Goal: Task Accomplishment & Management: Manage account settings

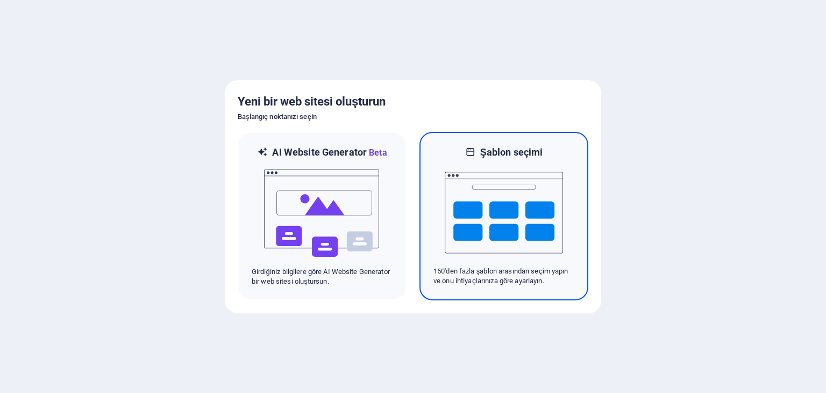
click at [455, 217] on img at bounding box center [504, 213] width 118 height 108
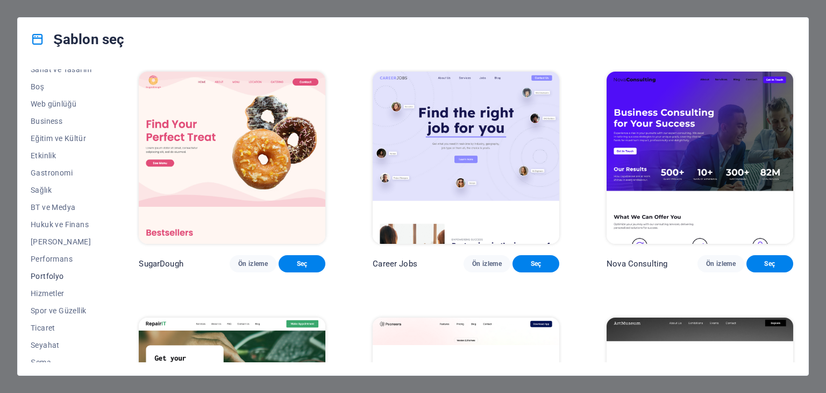
scroll to position [138, 0]
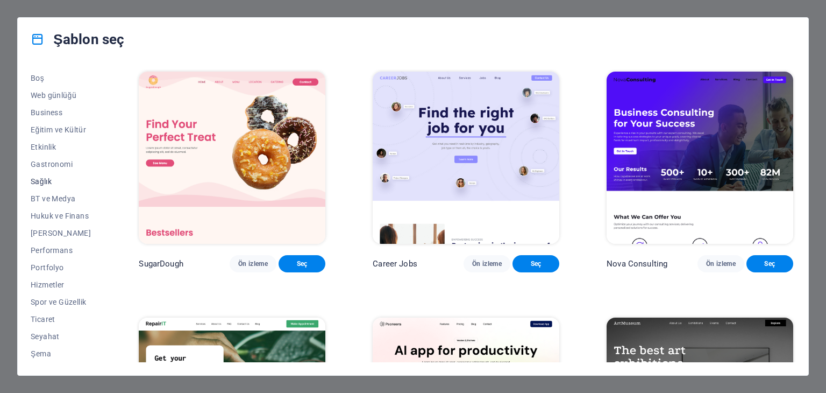
click at [50, 182] on span "Sağlık" at bounding box center [61, 181] width 61 height 9
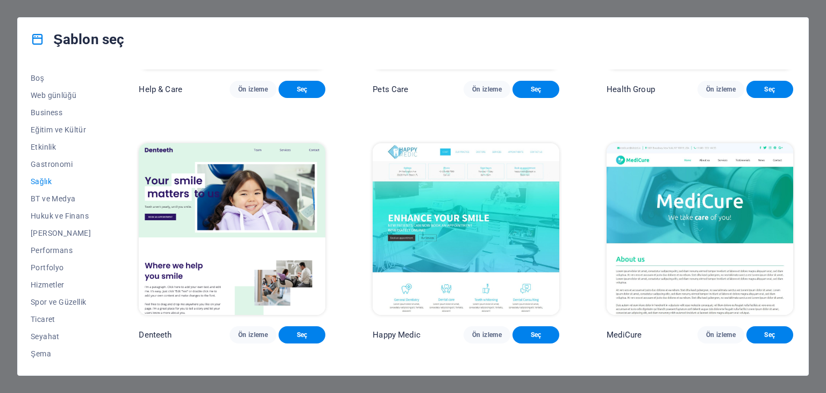
scroll to position [277, 0]
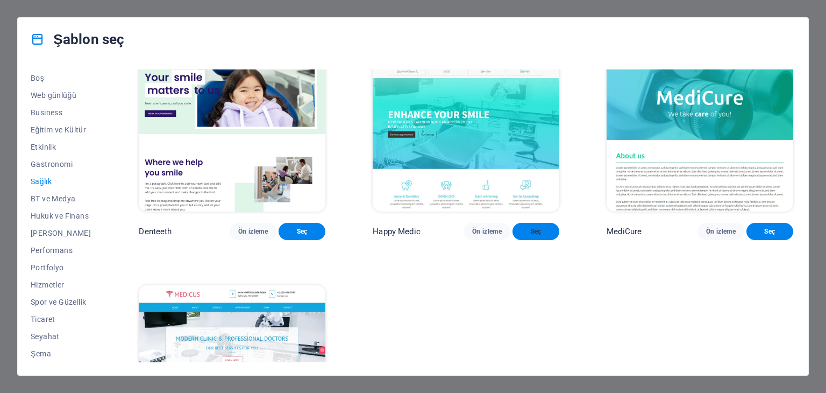
click at [531, 227] on span "Seç" at bounding box center [536, 231] width 30 height 9
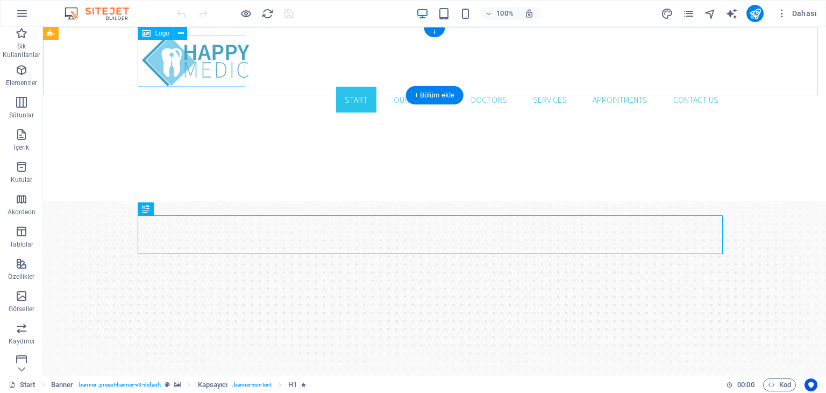
click at [204, 64] on div at bounding box center [434, 60] width 585 height 51
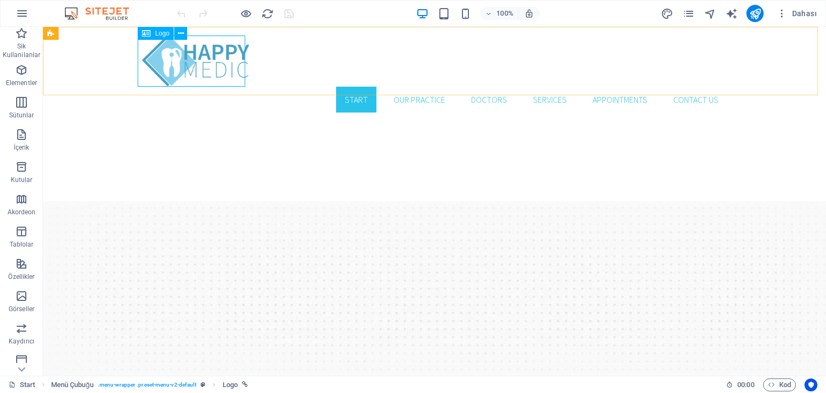
click at [149, 37] on icon at bounding box center [146, 33] width 9 height 13
click at [151, 32] on icon at bounding box center [146, 33] width 9 height 13
select select "px"
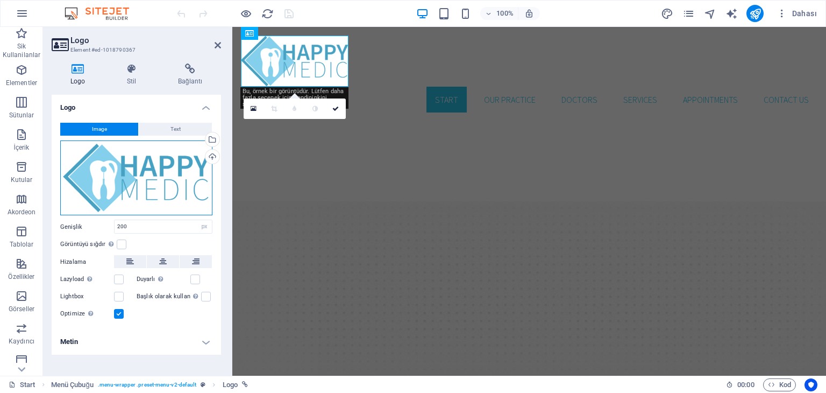
click at [111, 187] on div "Dosyaları buraya sürükleyin, dosyaları seçmek için tıklayın veya Dosyalardan ya…" at bounding box center [136, 177] width 152 height 75
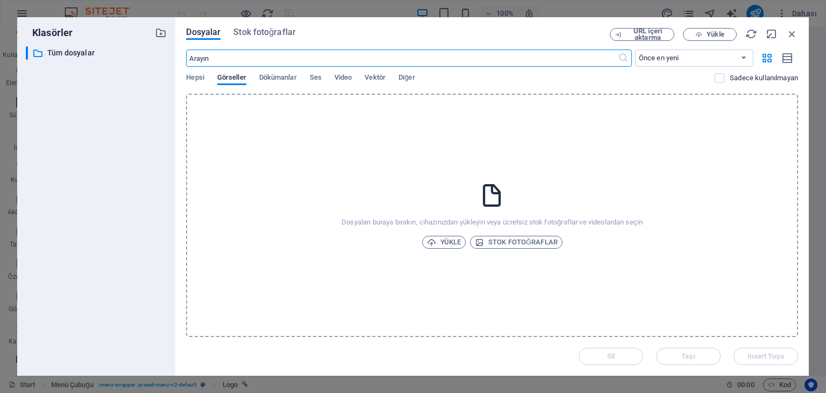
click at [111, 187] on div "​ Tüm dosyalar Tüm dosyalar" at bounding box center [96, 206] width 141 height 320
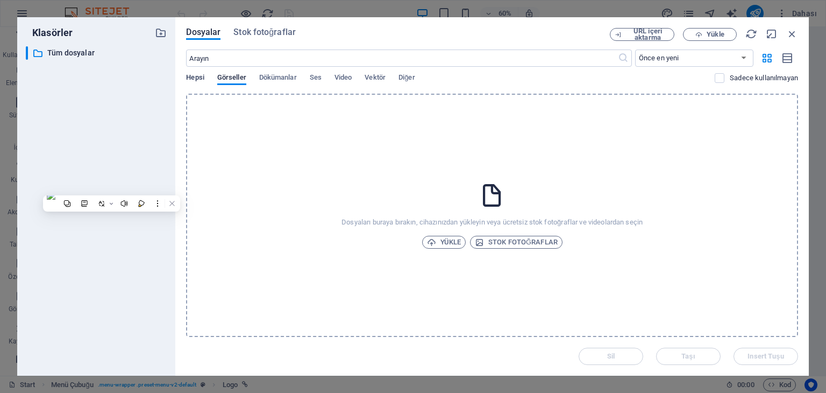
click at [198, 78] on span "Hepsi" at bounding box center [195, 78] width 18 height 15
click at [216, 77] on div "Hepsi Görseller Dökümanlar Ses Video Vektör Diğer" at bounding box center [450, 83] width 529 height 20
click at [230, 78] on span "Görseller" at bounding box center [231, 78] width 29 height 15
click at [466, 247] on div "Yükle Stok fotoğraflar" at bounding box center [492, 242] width 140 height 13
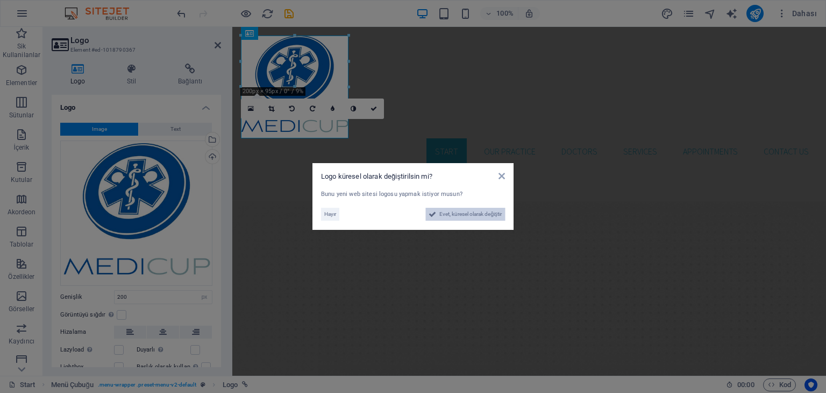
click at [483, 218] on span "Evet, küresel olarak değiştir" at bounding box center [470, 214] width 62 height 13
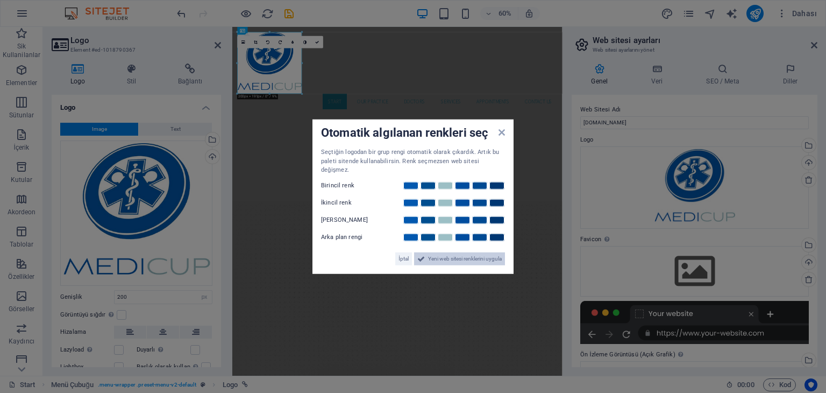
click at [436, 257] on span "Yeni web sitesi renklerini uygula" at bounding box center [465, 258] width 74 height 13
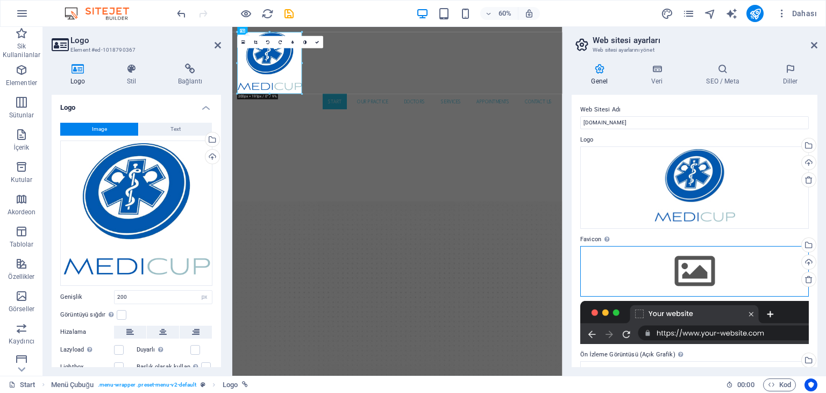
click at [695, 269] on div "Dosyaları buraya sürükleyin, dosyaları seçmek için tıklayın veya Dosyalardan ya…" at bounding box center [694, 271] width 229 height 51
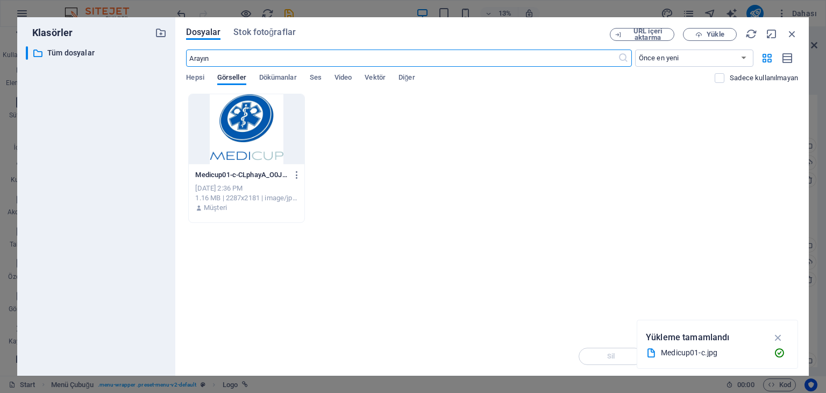
click at [252, 130] on div at bounding box center [246, 129] width 115 height 70
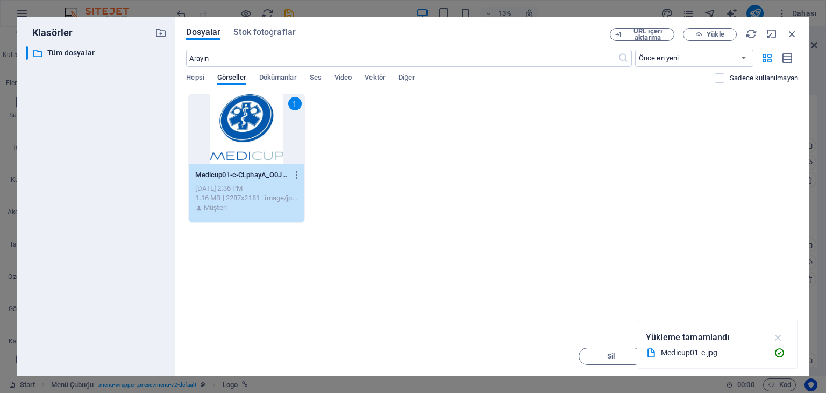
click at [779, 336] on icon "button" at bounding box center [778, 337] width 12 height 12
click at [224, 80] on span "Görseller" at bounding box center [231, 78] width 29 height 15
click at [757, 353] on span "Insert Tuşu" at bounding box center [765, 356] width 36 height 6
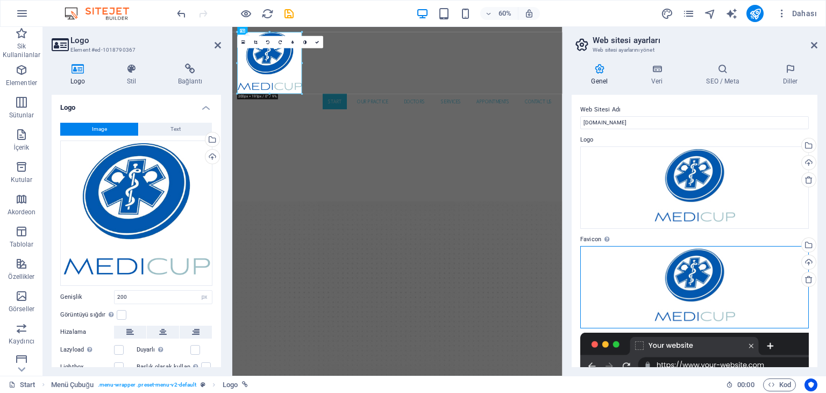
click at [701, 287] on div "Dosyaları buraya sürükleyin, dosyaları seçmek için tıklayın veya Dosyalardan ya…" at bounding box center [694, 287] width 229 height 82
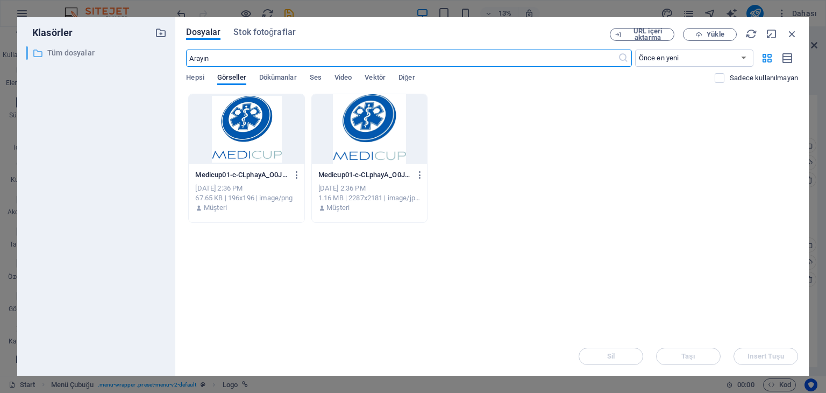
click at [86, 55] on p "Tüm dosyalar" at bounding box center [97, 53] width 100 height 12
click at [193, 72] on div "​ Önce en yeni Önce en eski Ad (A-Z) Ad (Z-A) Boyut (0-9) Boyut (9-0) Çözünürlü…" at bounding box center [492, 71] width 612 height 44
click at [193, 75] on span "Hepsi" at bounding box center [195, 78] width 18 height 15
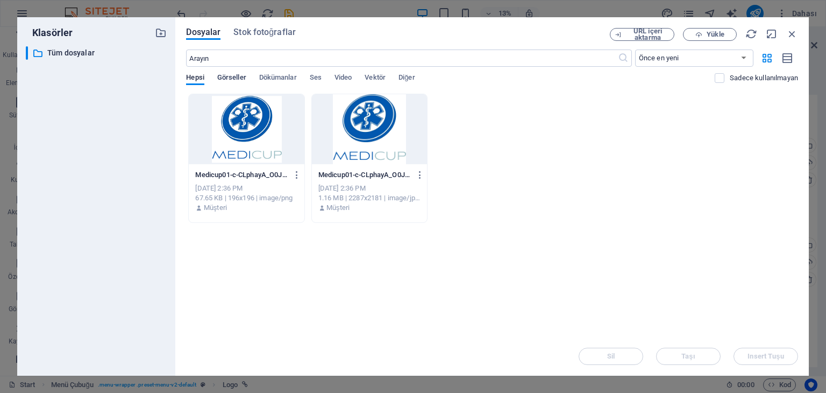
click at [232, 76] on span "Görseller" at bounding box center [231, 78] width 29 height 15
click at [654, 225] on div "[PERSON_NAME] yüklemek için dosyaları buraya bırakın Medicup01-c-CLphayA_O0JAKT…" at bounding box center [492, 215] width 612 height 243
click at [364, 113] on div at bounding box center [369, 129] width 115 height 70
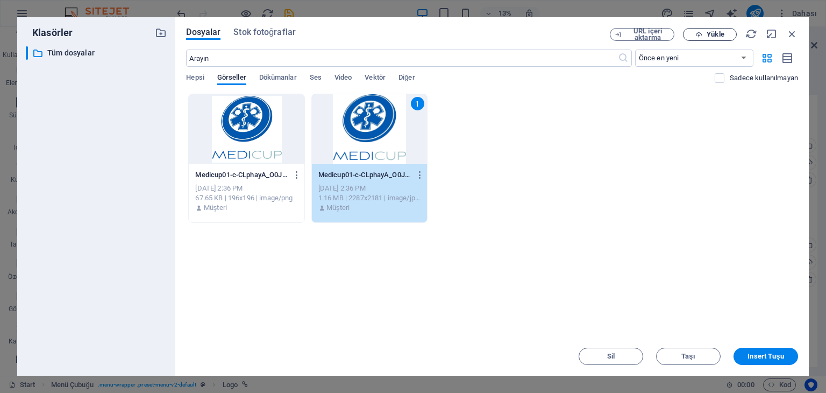
click at [712, 33] on span "Yükle" at bounding box center [715, 34] width 17 height 6
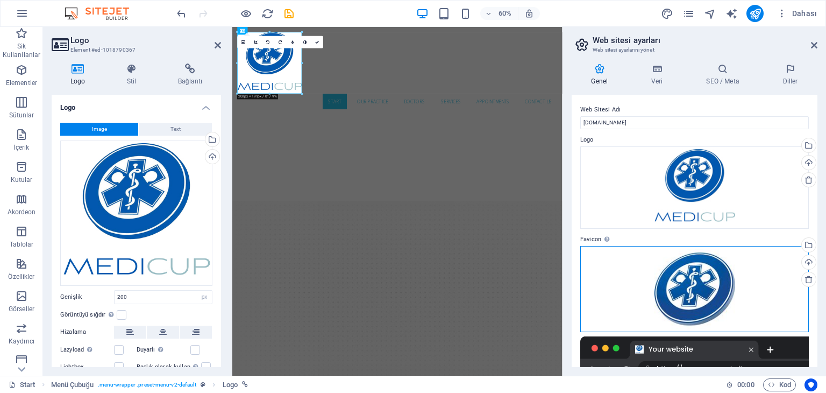
click at [672, 297] on div "Dosyaları buraya sürükleyin, dosyaları seçmek için tıklayın veya Dosyalardan ya…" at bounding box center [694, 289] width 229 height 86
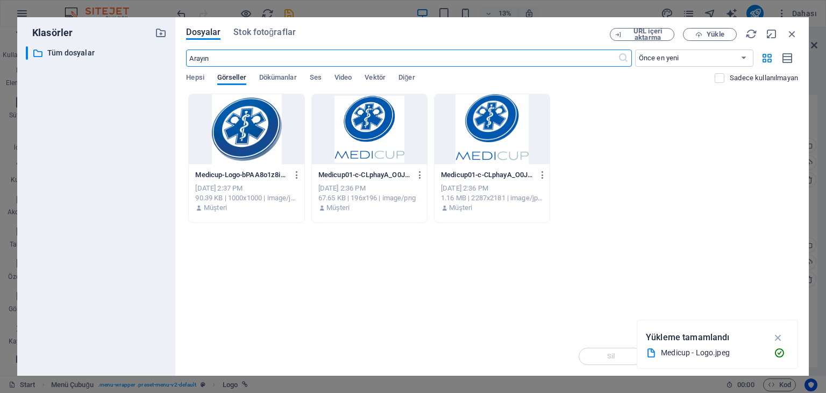
click at [250, 137] on div at bounding box center [246, 129] width 115 height 70
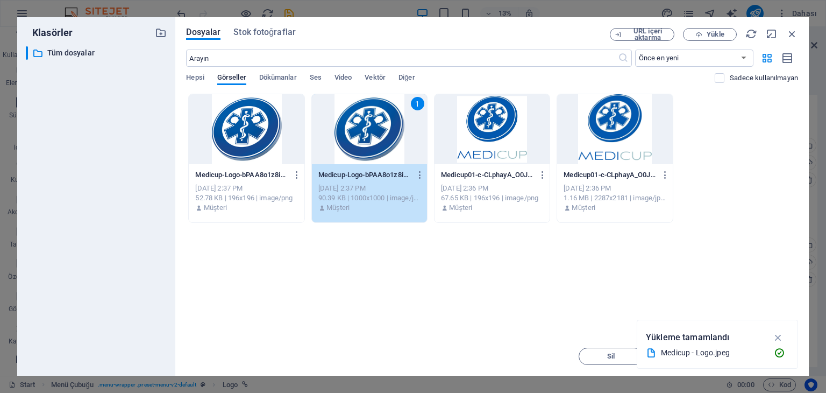
click at [372, 131] on div "1" at bounding box center [369, 129] width 115 height 70
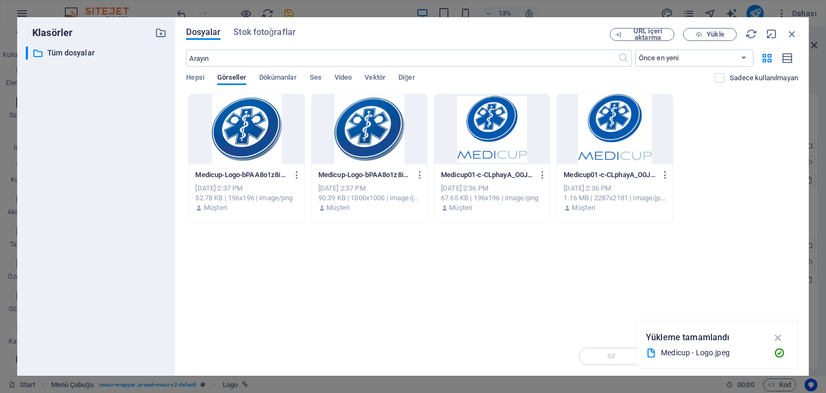
click at [391, 129] on div at bounding box center [369, 129] width 115 height 70
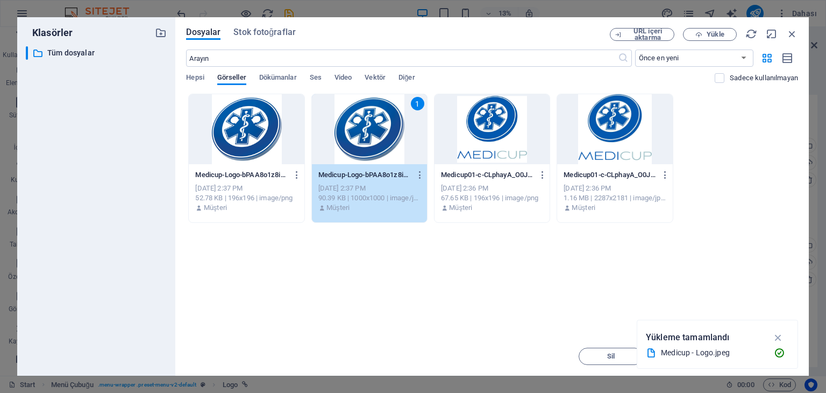
click at [391, 129] on div "1" at bounding box center [369, 129] width 115 height 70
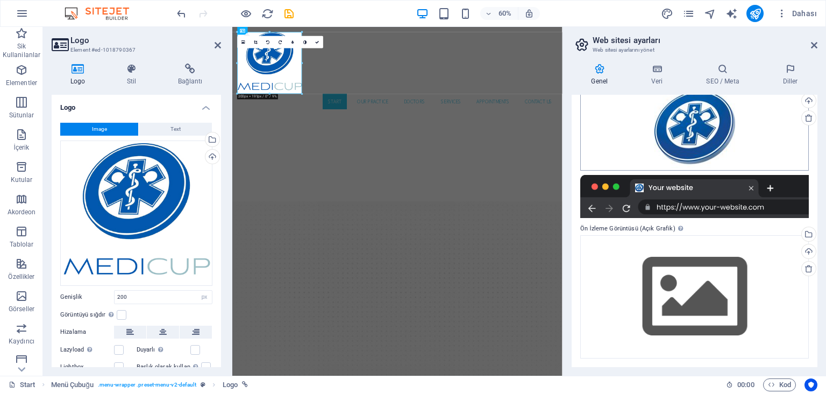
scroll to position [161, 0]
click at [669, 287] on div "Dosyaları buraya sürükleyin, dosyaları seçmek için tıklayın veya Dosyalardan ya…" at bounding box center [694, 296] width 229 height 123
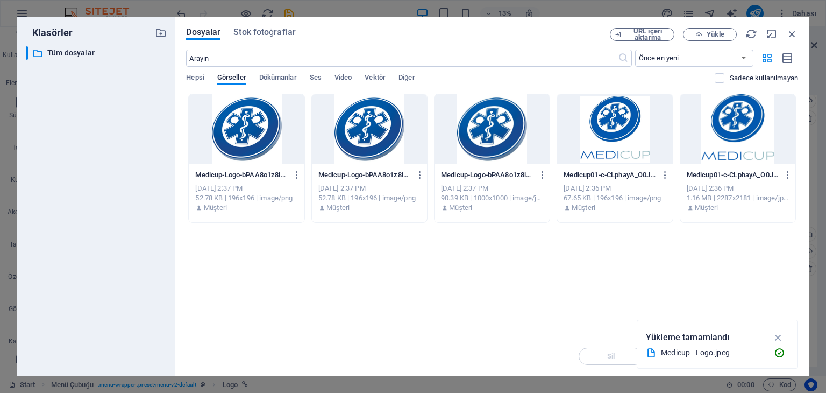
click at [609, 134] on div at bounding box center [614, 129] width 115 height 70
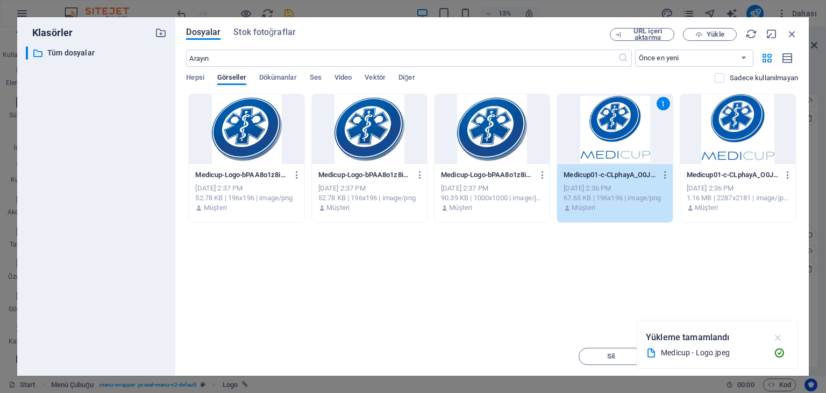
click at [774, 336] on icon "button" at bounding box center [778, 337] width 12 height 12
click at [753, 353] on span "Insert Tuşu" at bounding box center [765, 356] width 36 height 6
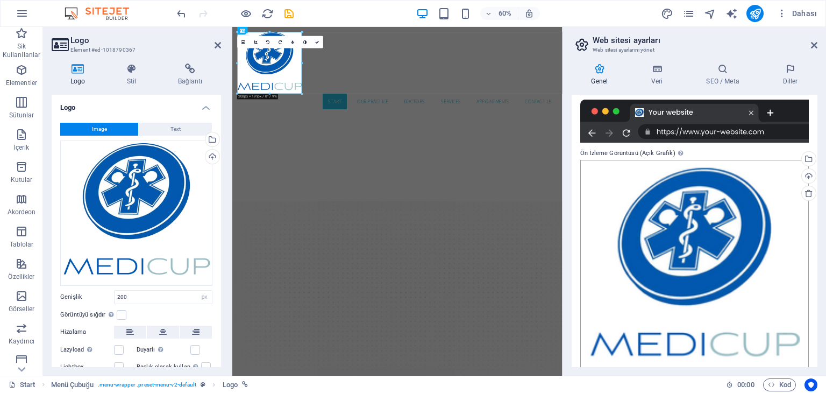
scroll to position [253, 0]
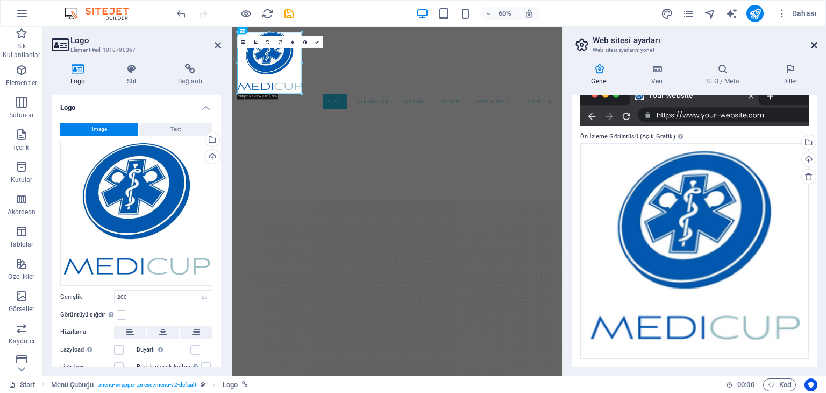
click at [813, 44] on icon at bounding box center [814, 45] width 6 height 9
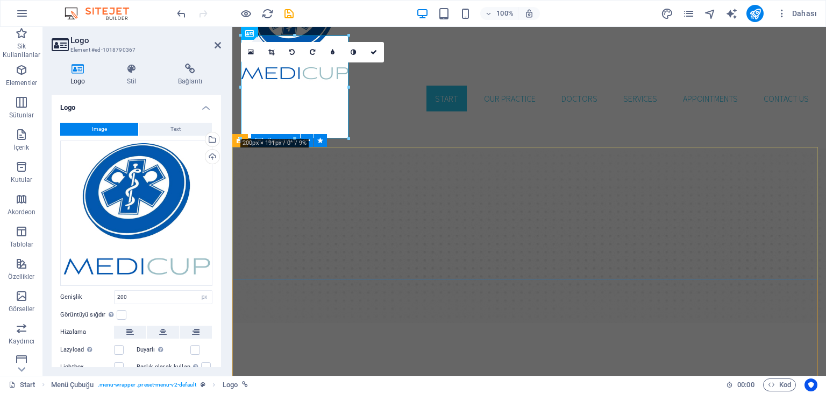
scroll to position [54, 0]
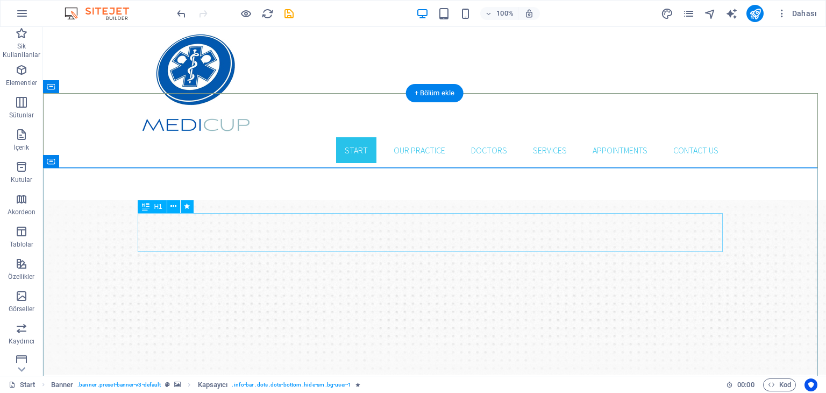
scroll to position [0, 0]
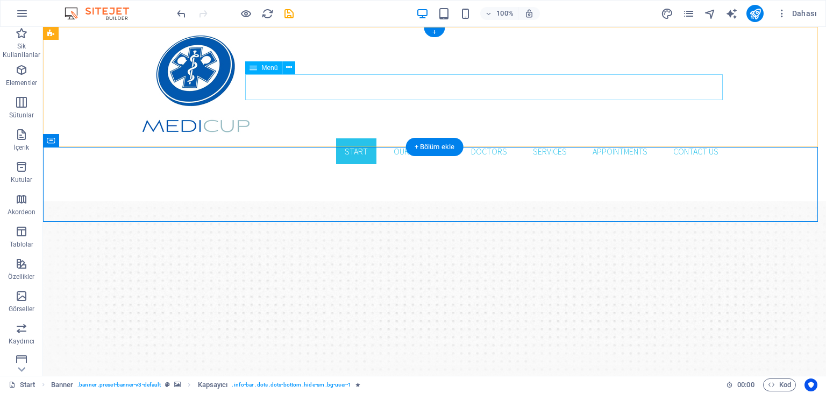
click at [354, 138] on nav "Start Our Practice Doctors Services Appointments Contact us" at bounding box center [434, 151] width 585 height 26
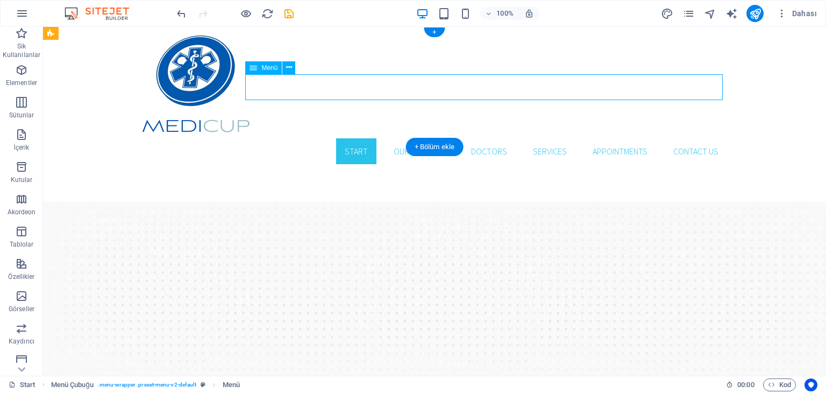
click at [354, 138] on nav "Start Our Practice Doctors Services Appointments Contact us" at bounding box center [434, 151] width 585 height 26
select select
select select "1"
select select
select select "2"
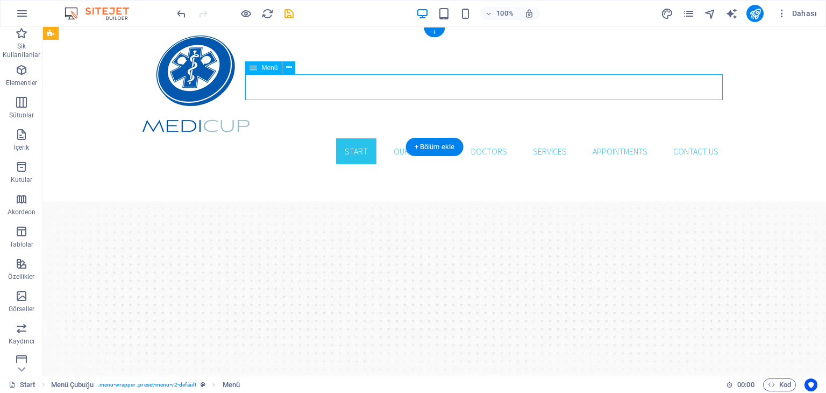
select select
select select "3"
select select
select select "4"
select select
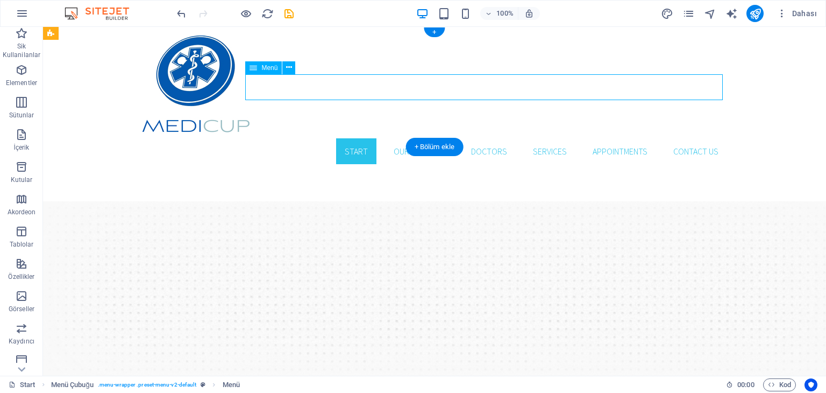
select select
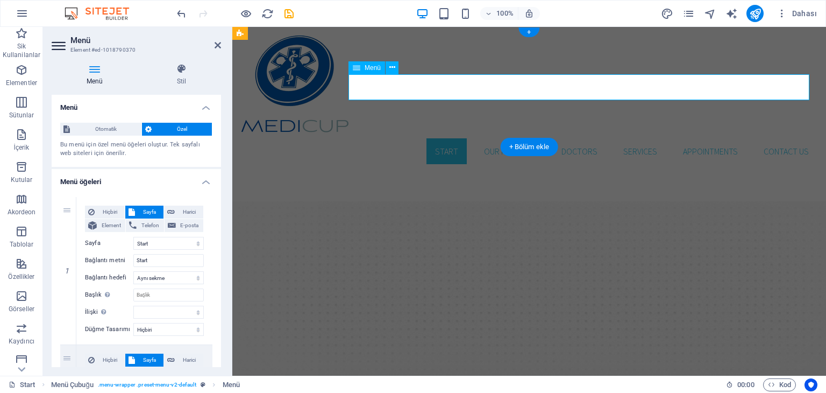
click at [433, 138] on nav "Start Our Practice Doctors Services Appointments Contact us" at bounding box center [529, 151] width 576 height 26
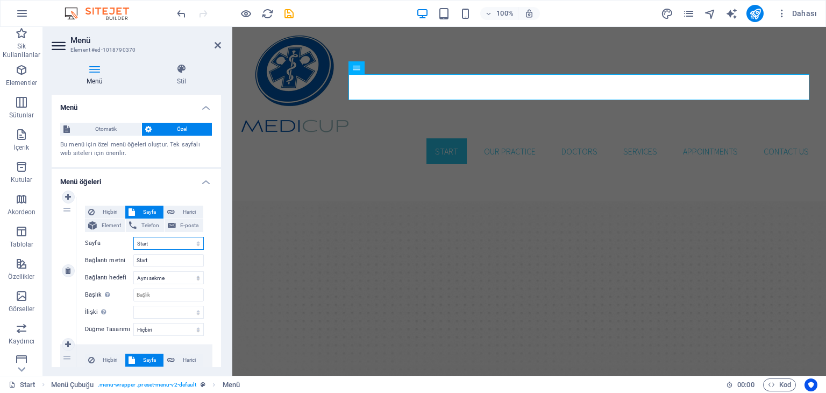
click at [154, 241] on select "Start Our Practice Doctors Services Appointments Legal Notice Privacy" at bounding box center [168, 243] width 70 height 13
click at [160, 243] on select "Start Our Practice Doctors Services Appointments Legal Notice Privacy" at bounding box center [168, 243] width 70 height 13
click at [155, 258] on input "Start" at bounding box center [168, 260] width 70 height 13
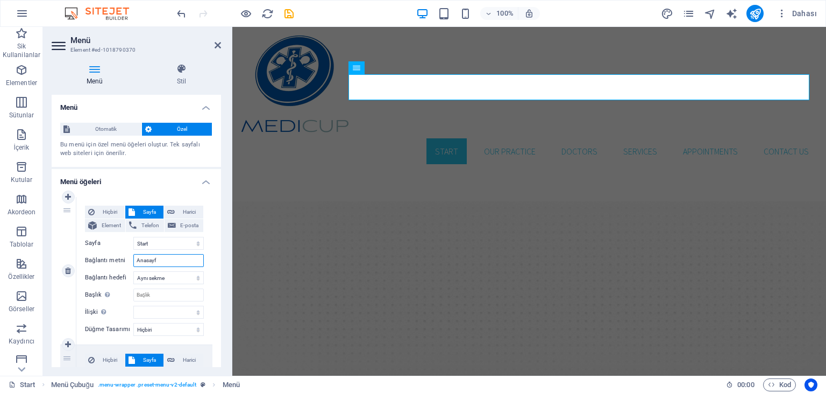
type input "Anasayfa"
select select
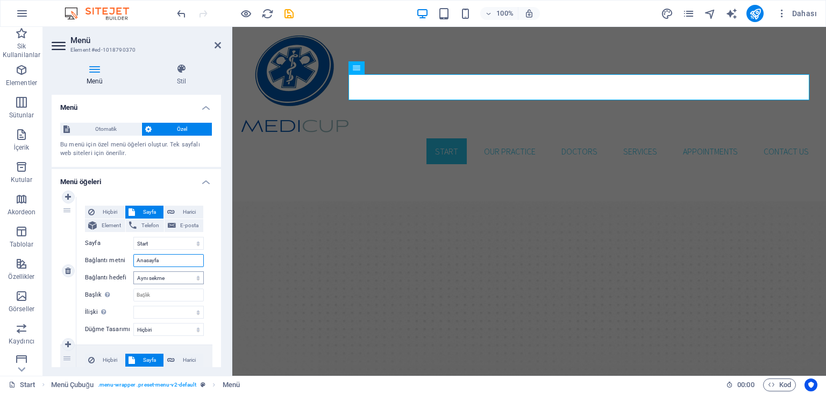
select select
type input "Anasayfa"
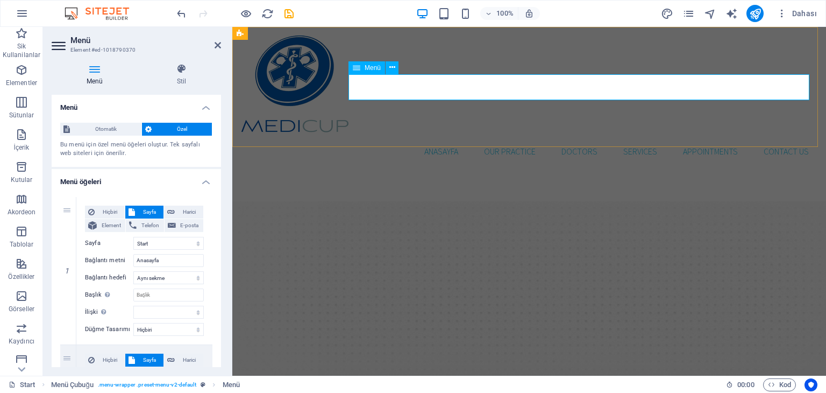
click at [488, 138] on nav "Anasayfa Our Practice Doctors Services Appointments Contact us" at bounding box center [529, 151] width 576 height 26
click at [491, 138] on nav "Anasayfa Our Practice Doctors Services Appointments Contact us" at bounding box center [529, 151] width 576 height 26
click at [219, 39] on h2 "Menü" at bounding box center [145, 40] width 151 height 10
click at [218, 41] on icon at bounding box center [218, 45] width 6 height 9
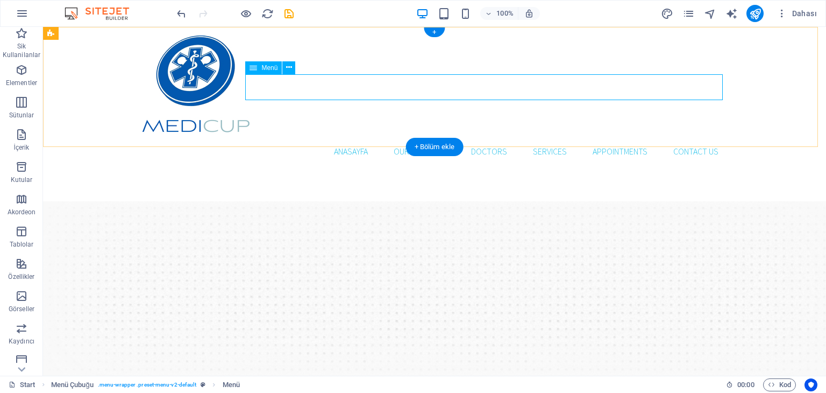
click at [416, 138] on nav "Anasayfa Our Practice Doctors Services Appointments Contact us" at bounding box center [434, 151] width 585 height 26
select select
select select "1"
select select
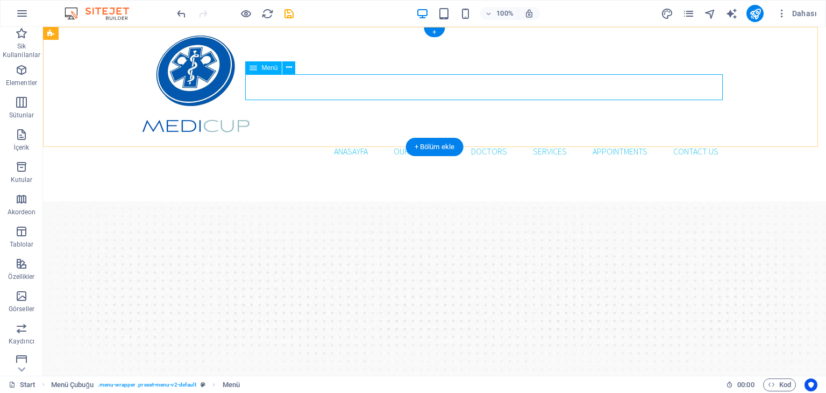
select select "2"
select select
select select "3"
select select
select select "4"
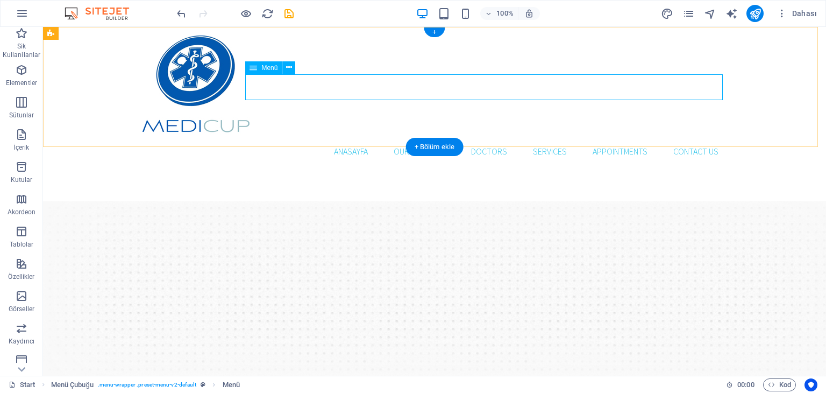
select select
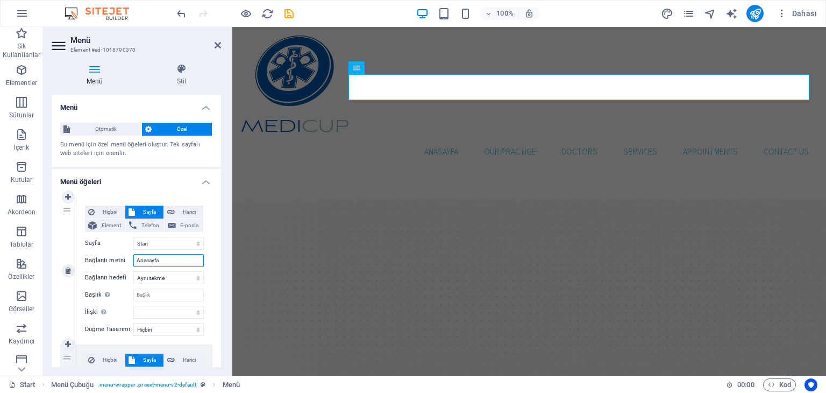
click at [158, 263] on input "Anasayfa" at bounding box center [168, 260] width 70 height 13
type input "Hakkk"
select select
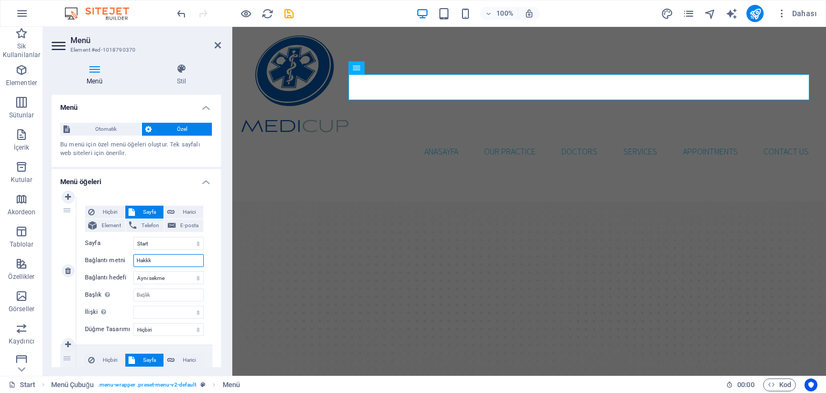
select select
type input "Hakkımızda"
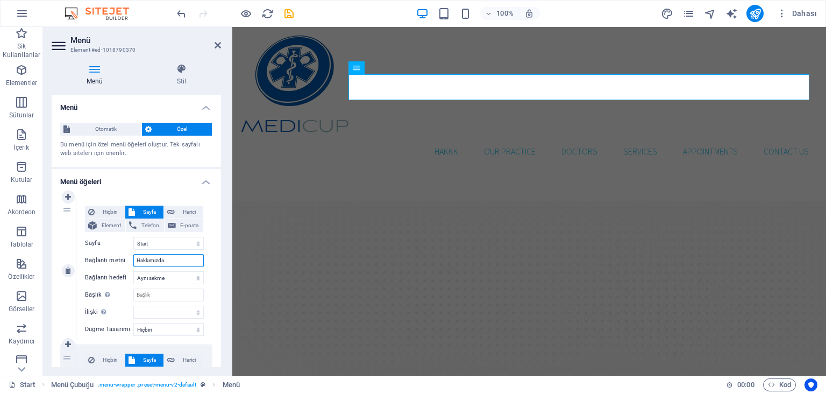
select select
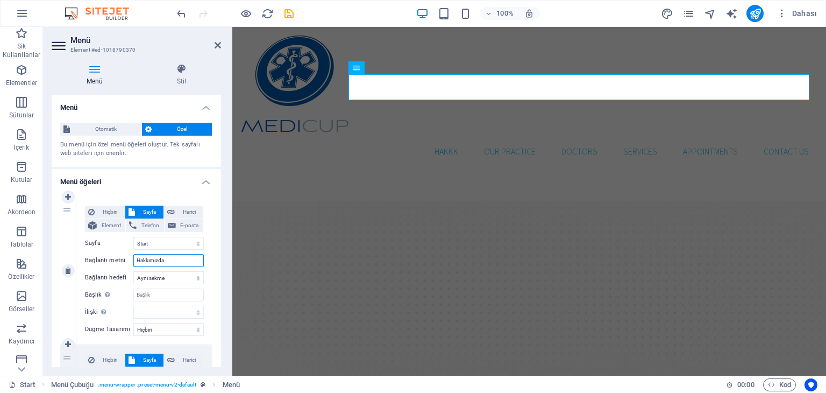
select select
type input "Hakkımızda"
drag, startPoint x: 219, startPoint y: 44, endPoint x: 170, endPoint y: 23, distance: 53.5
click at [219, 44] on icon at bounding box center [218, 45] width 6 height 9
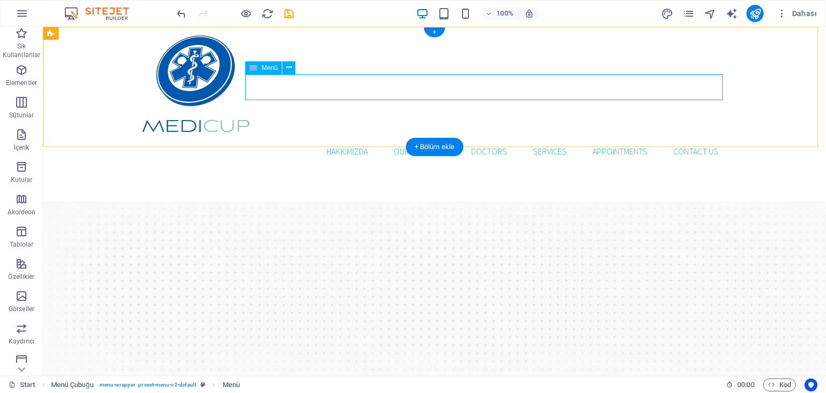
click at [424, 138] on nav "Hakkımızda Our Practice Doctors Services Appointments Contact us" at bounding box center [434, 151] width 585 height 26
select select
select select "1"
select select
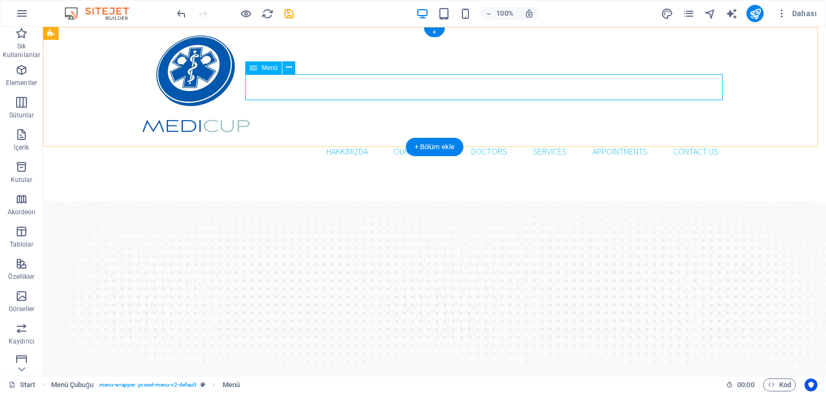
select select "2"
select select
select select "3"
select select
select select "4"
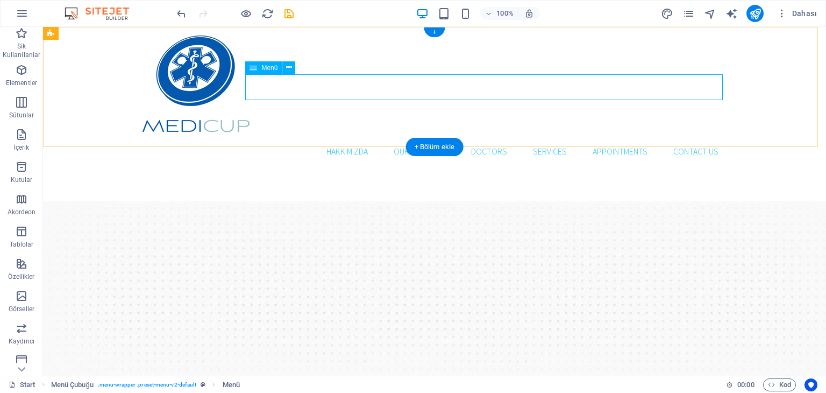
select select
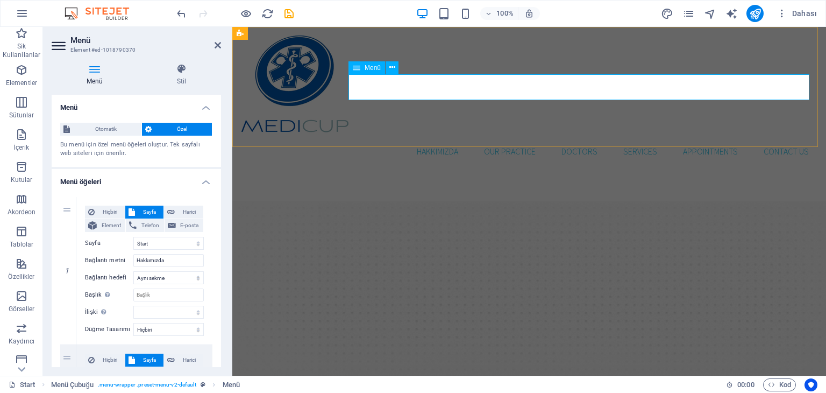
click at [493, 138] on nav "Hakkımızda Our Practice Doctors Services Appointments Contact us" at bounding box center [529, 151] width 576 height 26
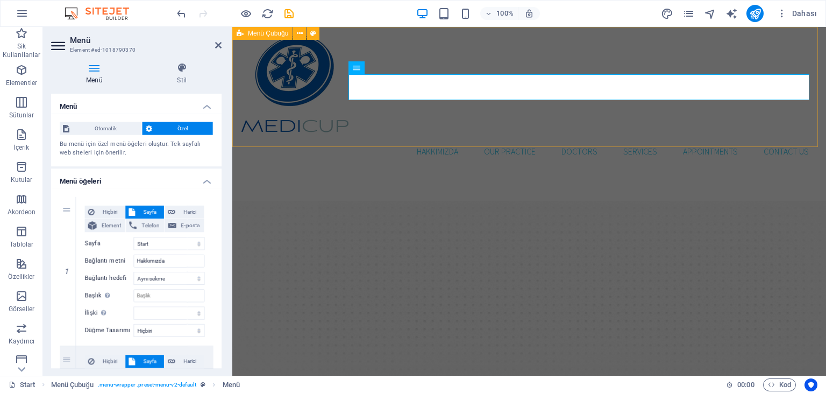
click at [485, 117] on div "Hakkımızda Our Practice Doctors Services Appointments Contact us Menu" at bounding box center [529, 100] width 594 height 146
click at [674, 117] on div "Hakkımızda Our Practice Doctors Services Appointments Contact us Menu" at bounding box center [529, 100] width 594 height 146
select select "header"
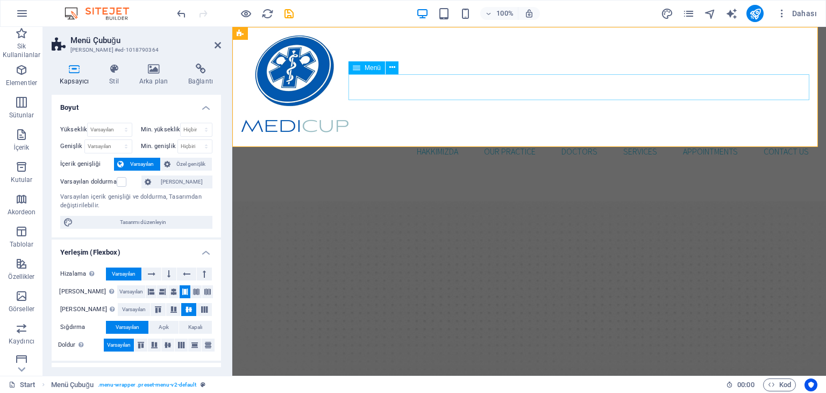
click at [443, 138] on nav "Hakkımızda Our Practice Doctors Services Appointments Contact us" at bounding box center [529, 151] width 576 height 26
click at [437, 138] on nav "Hakkımızda Our Practice Doctors Services Appointments Contact us" at bounding box center [529, 151] width 576 height 26
select select
select select "1"
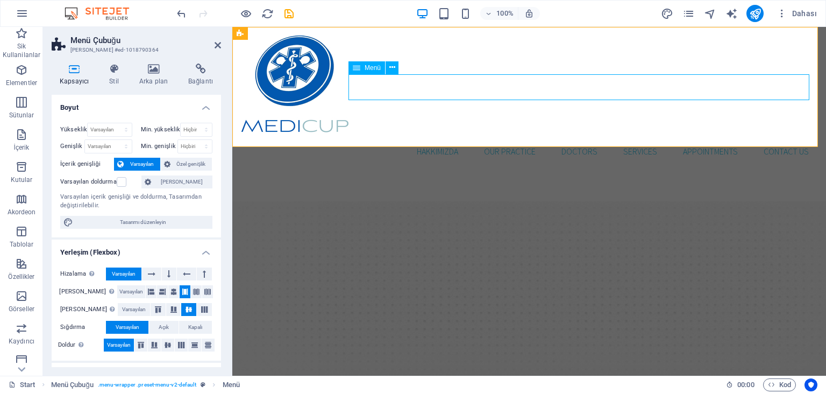
select select
select select "2"
select select
select select "3"
select select
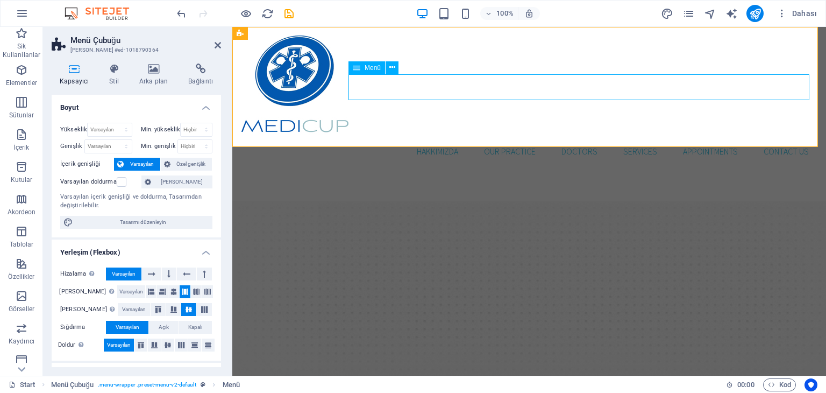
select select "4"
select select
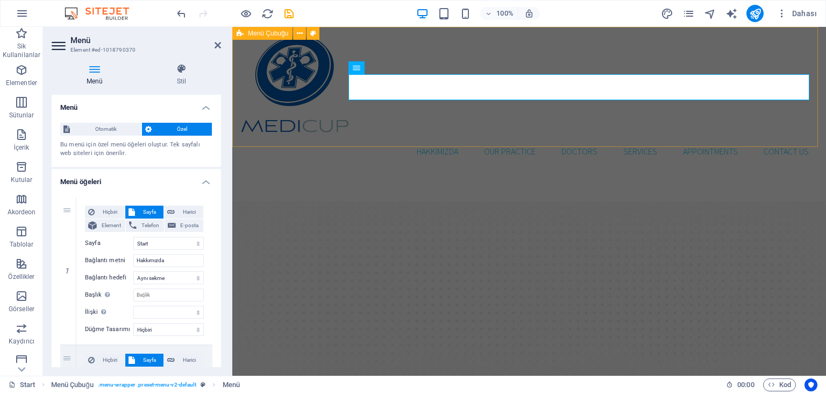
click at [437, 120] on div "Hakkımızda Our Practice Doctors Services Appointments Contact us Menu" at bounding box center [529, 100] width 594 height 146
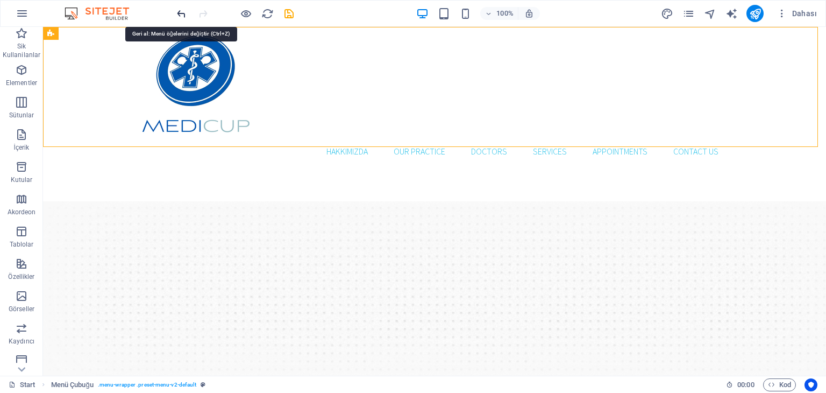
click at [177, 13] on icon "undo" at bounding box center [181, 14] width 12 height 12
click at [177, 12] on icon "undo" at bounding box center [181, 14] width 12 height 12
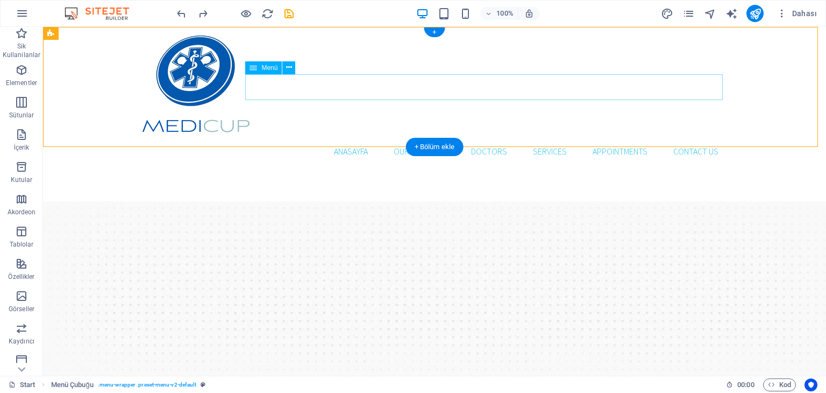
click at [423, 138] on nav "Anasayfa Our Practice Doctors Services Appointments Contact us" at bounding box center [434, 151] width 585 height 26
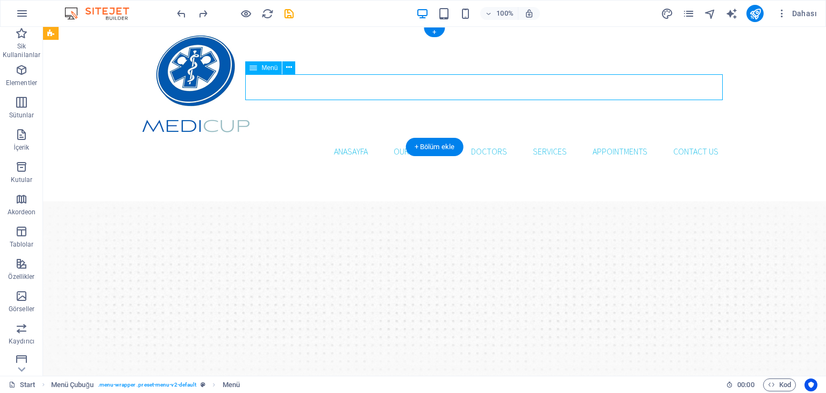
click at [422, 138] on nav "Anasayfa Our Practice Doctors Services Appointments Contact us" at bounding box center [434, 151] width 585 height 26
select select
select select "1"
select select
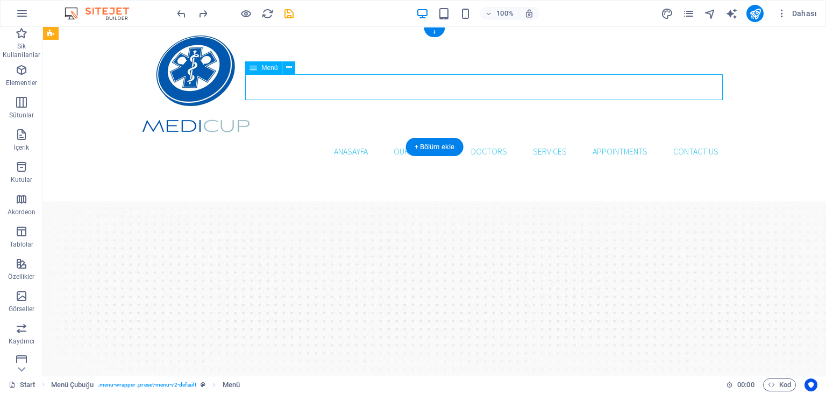
select select "2"
select select
select select "3"
select select
select select "4"
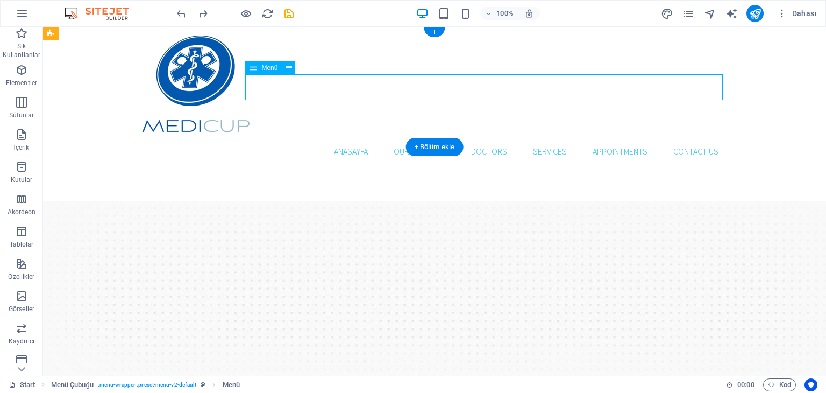
select select
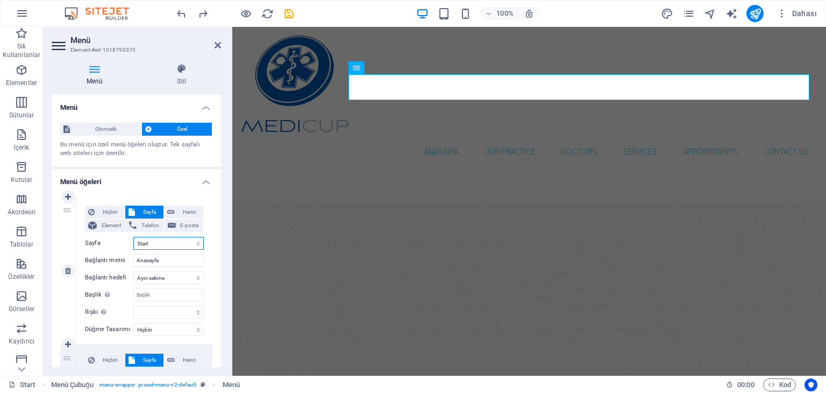
click at [153, 244] on select "Start Our Practice Doctors Services Appointments Legal Notice Privacy" at bounding box center [168, 243] width 70 height 13
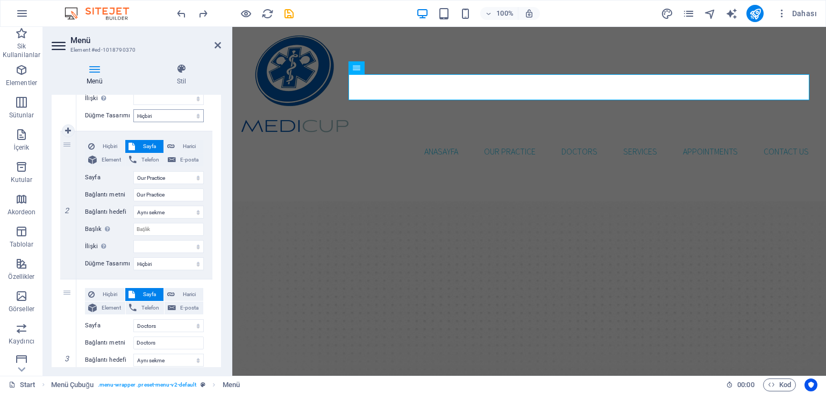
scroll to position [215, 0]
click at [163, 192] on input "Our Practice" at bounding box center [168, 193] width 70 height 13
type input "Hakkımızda"
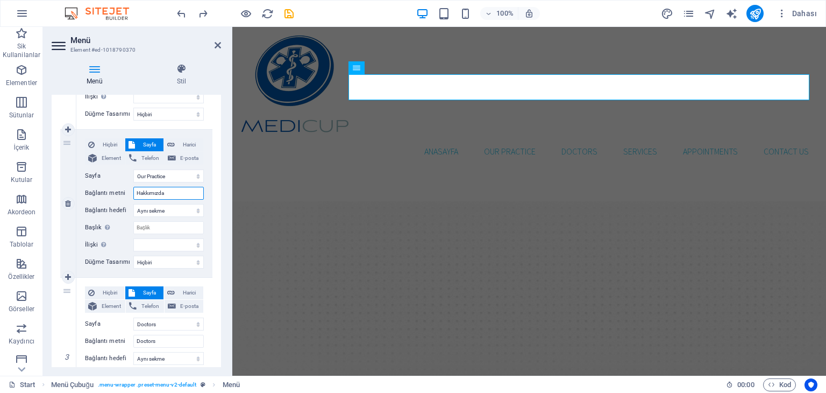
select select
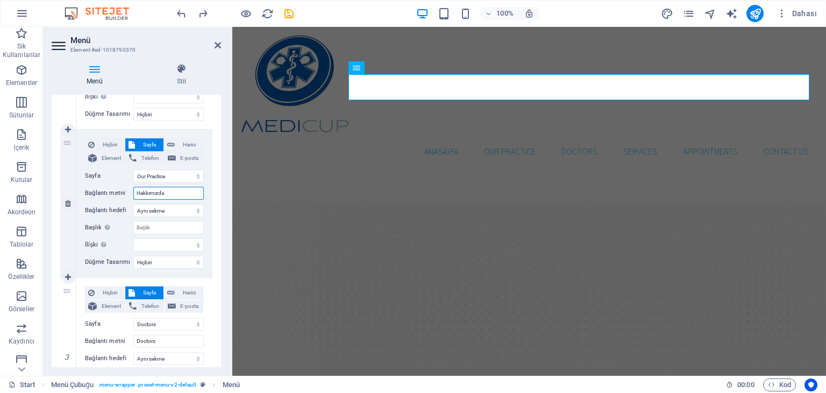
select select
drag, startPoint x: 169, startPoint y: 194, endPoint x: 151, endPoint y: 190, distance: 19.1
click at [151, 190] on input "Hakkımızda" at bounding box center [168, 193] width 70 height 13
type input "Hakkında"
select select
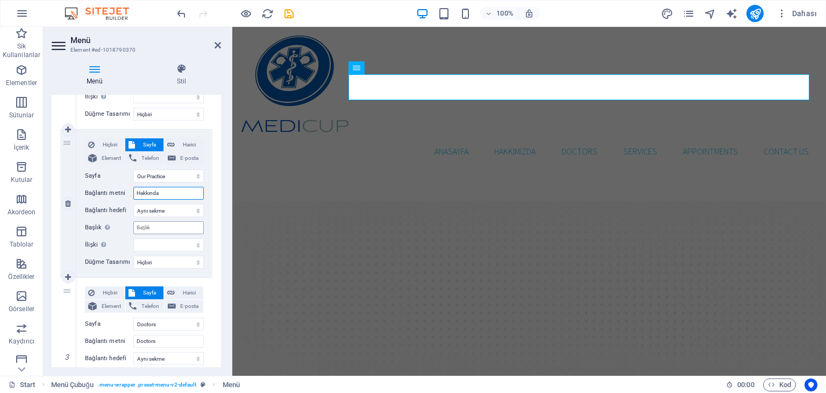
select select
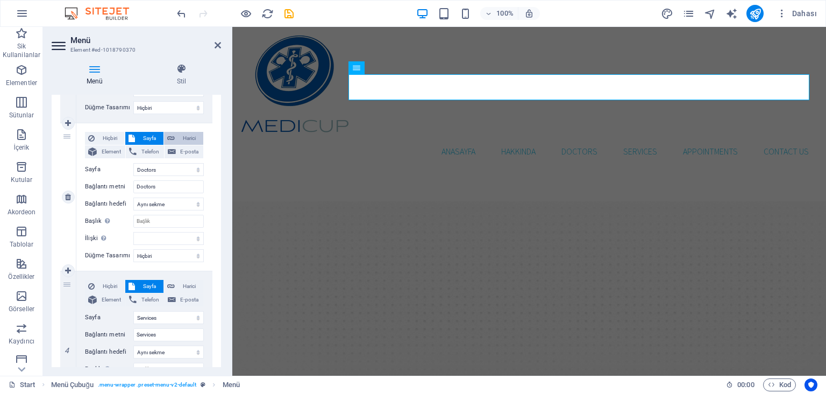
scroll to position [376, 0]
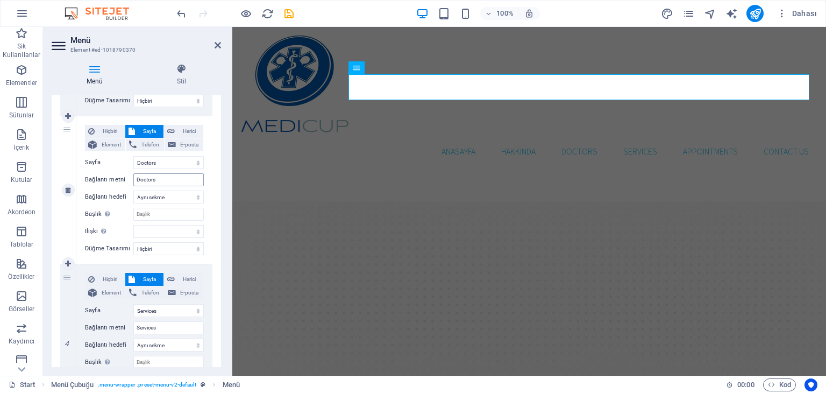
type input "Hakkında"
click at [165, 181] on input "Doctors" at bounding box center [168, 179] width 70 height 13
type input "Hizmetler"
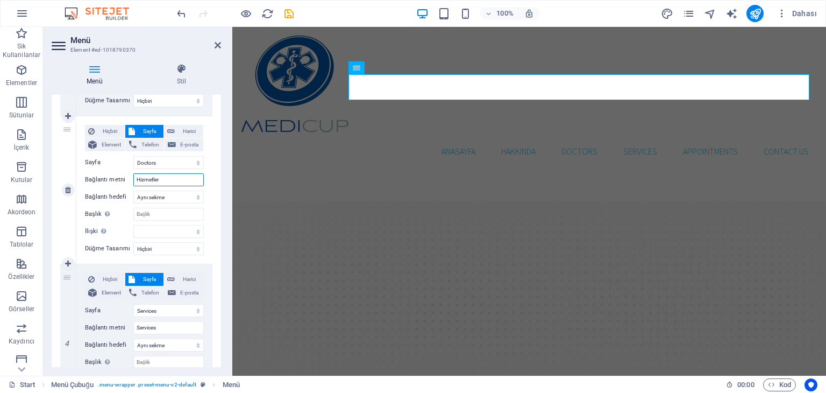
select select
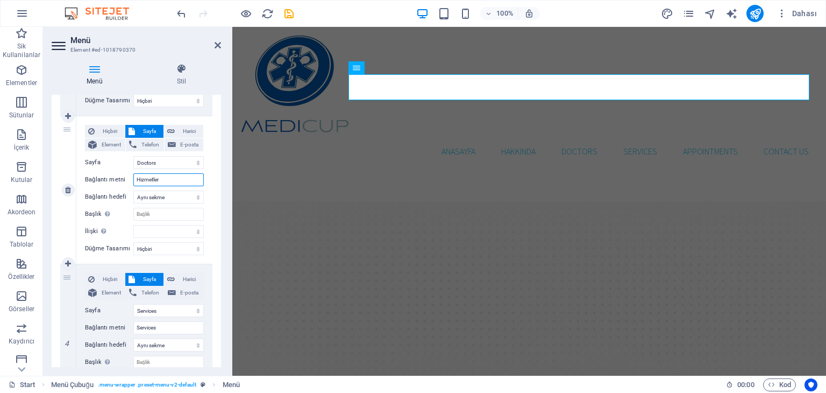
select select
click at [158, 328] on input "Services" at bounding box center [168, 327] width 70 height 13
click at [151, 179] on input "Hizmetler" at bounding box center [168, 179] width 70 height 13
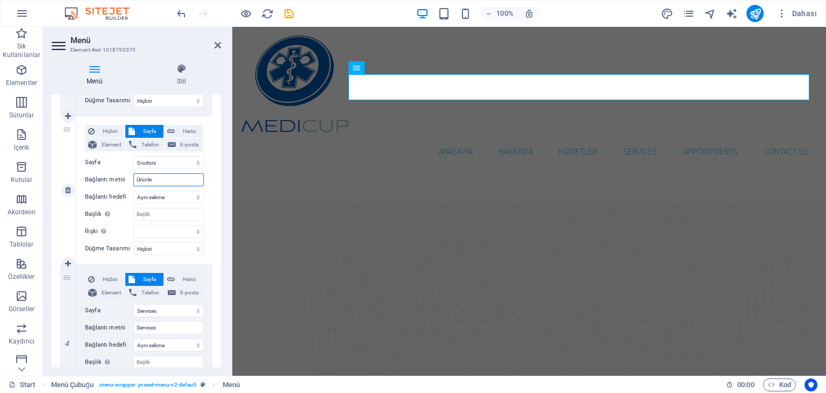
type input "Ürünler"
select select
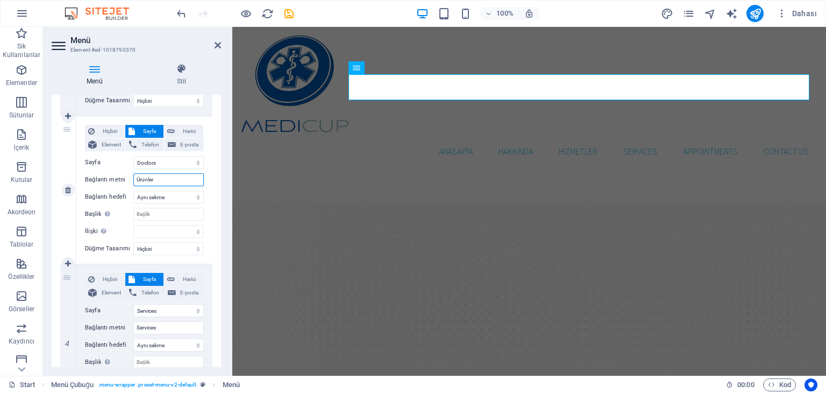
select select
type input "Ürünler"
click at [160, 327] on input "Services" at bounding box center [168, 327] width 70 height 13
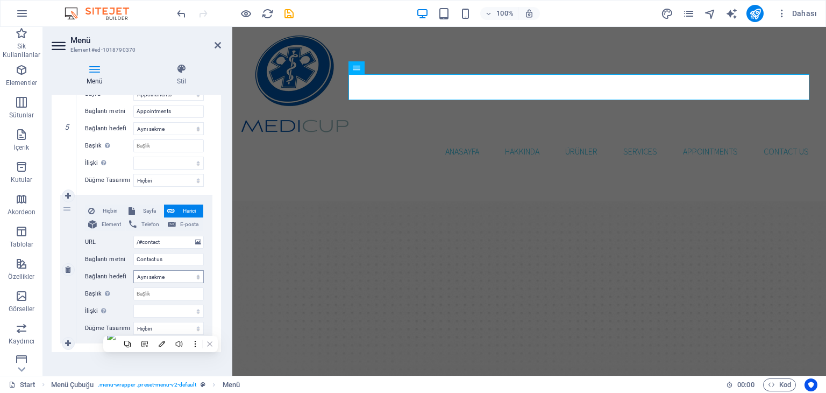
scroll to position [746, 0]
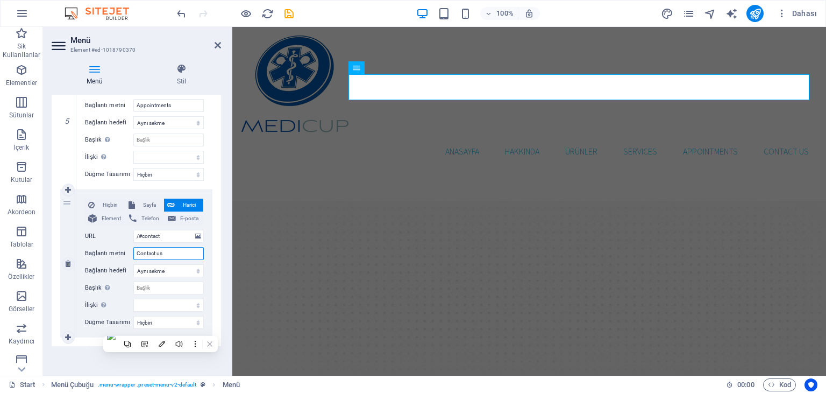
click at [161, 252] on input "Contact us" at bounding box center [168, 253] width 70 height 13
type input "İletişim"
select select
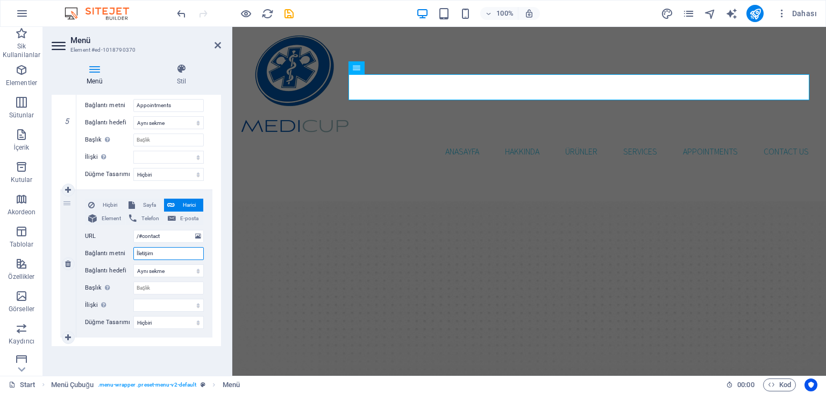
select select
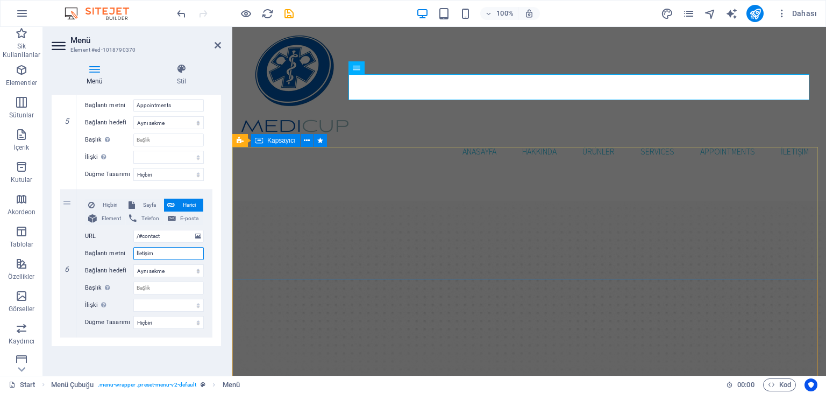
type input "İletişim"
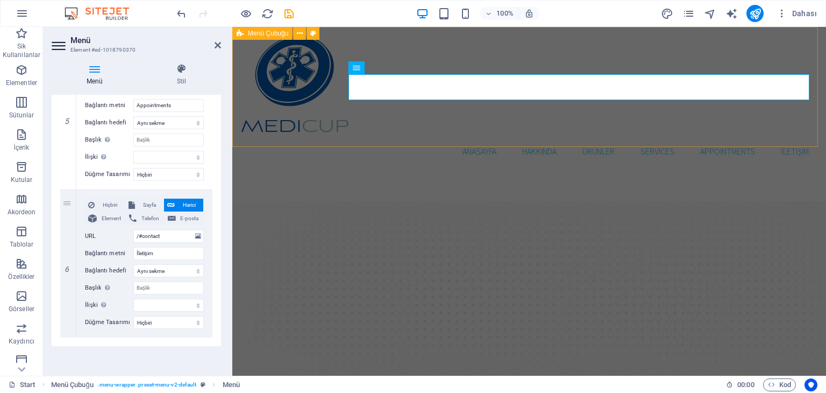
click at [543, 128] on div "Anasayfa Hakkında Ürünler Services Appointments İletişim Menu" at bounding box center [529, 100] width 594 height 146
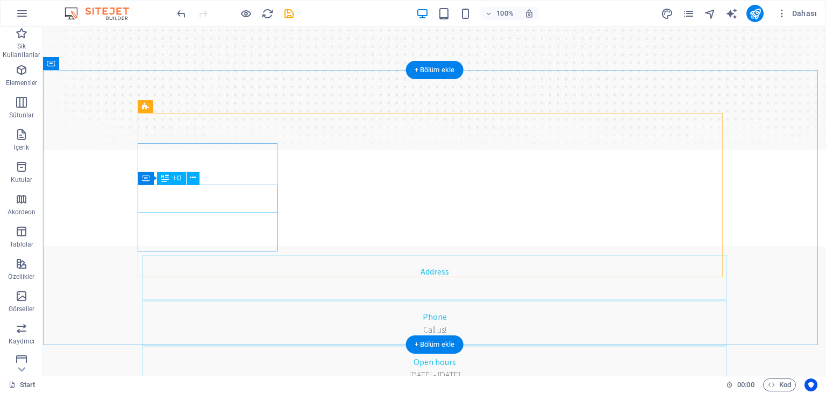
scroll to position [0, 0]
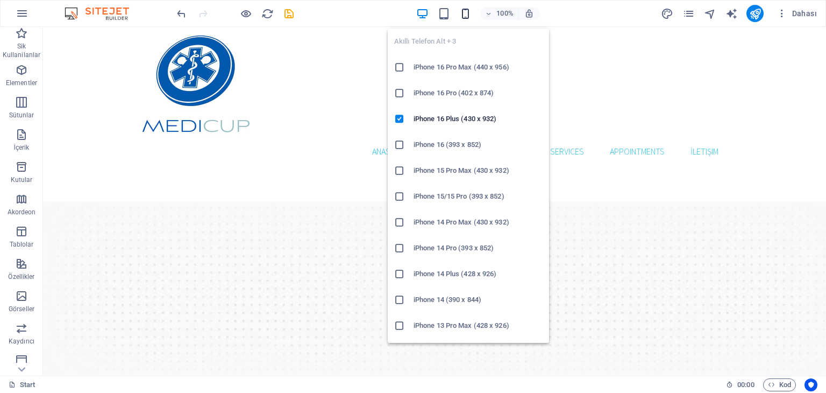
click at [462, 15] on icon "button" at bounding box center [465, 14] width 12 height 12
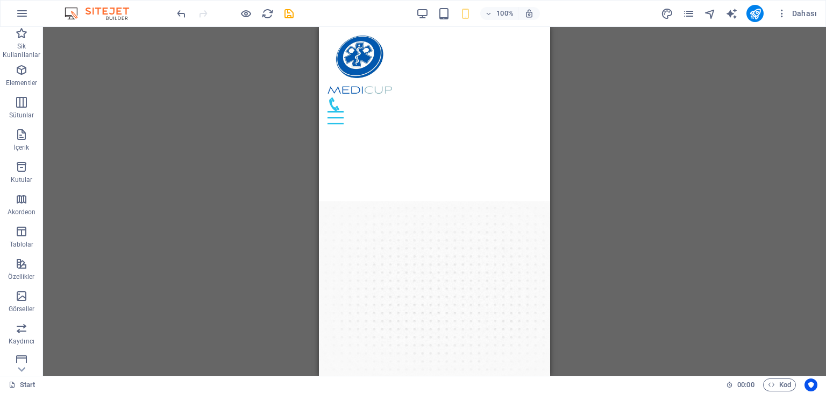
click at [598, 239] on div "H1 Banner Kapsayıcı Banner Kapsayıcı H2 Menü Çubuğu Logo Metin Kapsayıcı Metin …" at bounding box center [434, 201] width 783 height 348
click at [24, 13] on icon "button" at bounding box center [22, 13] width 13 height 13
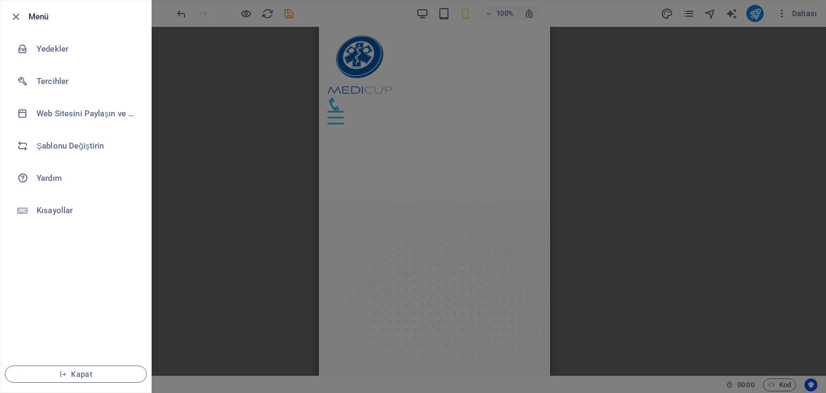
click at [218, 122] on div at bounding box center [413, 196] width 826 height 393
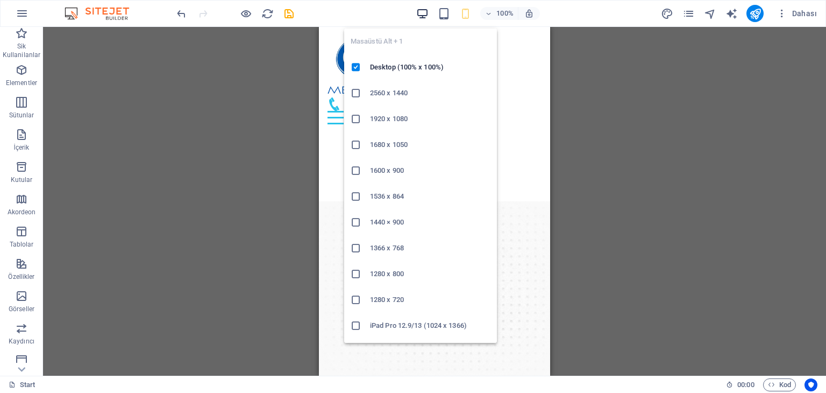
click at [423, 10] on icon "button" at bounding box center [422, 14] width 12 height 12
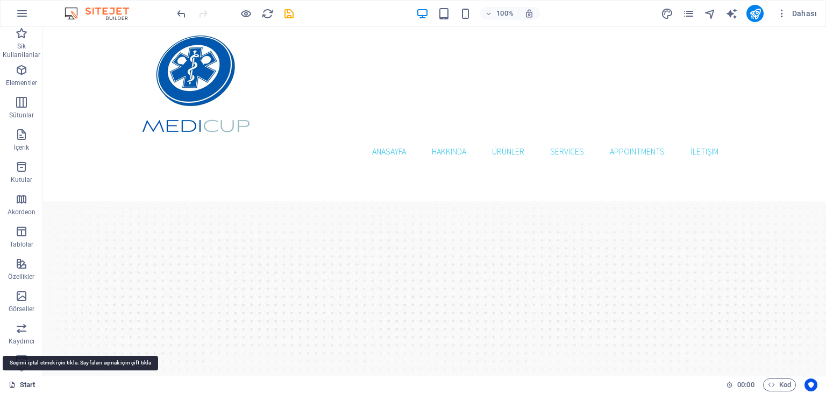
click at [25, 381] on link "Start" at bounding box center [22, 384] width 27 height 13
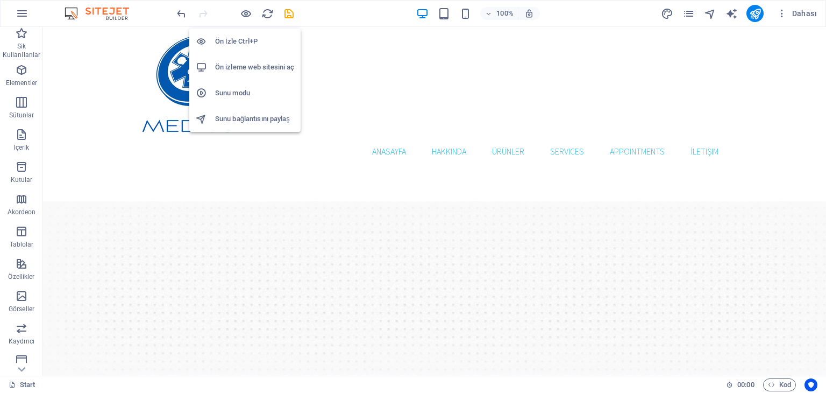
click at [243, 36] on h6 "Ön İzle Ctrl+P" at bounding box center [254, 41] width 79 height 13
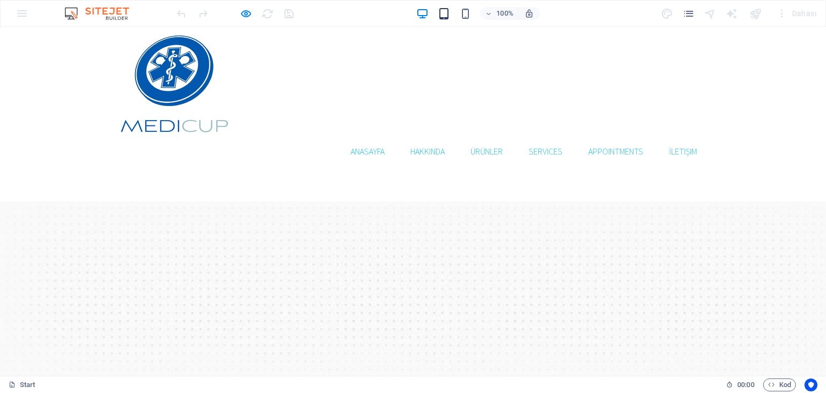
click at [445, 10] on icon "button" at bounding box center [444, 14] width 12 height 12
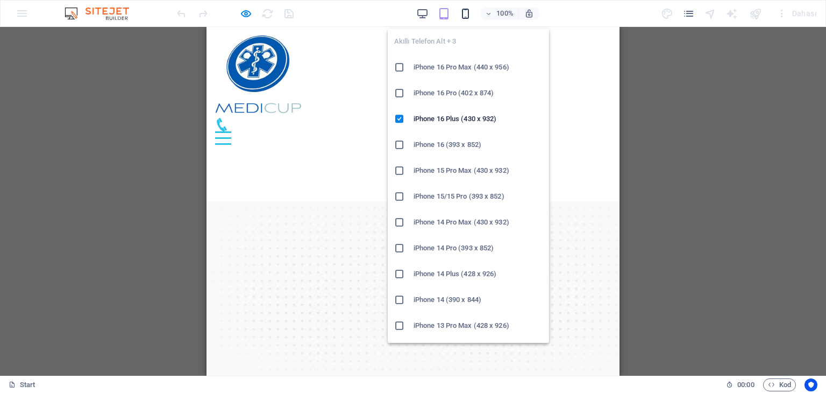
click at [461, 16] on icon "button" at bounding box center [465, 14] width 12 height 12
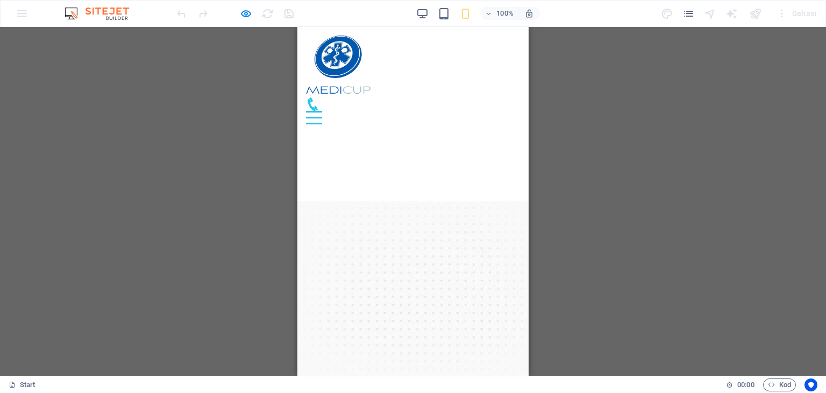
drag, startPoint x: 415, startPoint y: 250, endPoint x: 411, endPoint y: 101, distance: 149.0
